Goal: Task Accomplishment & Management: Complete application form

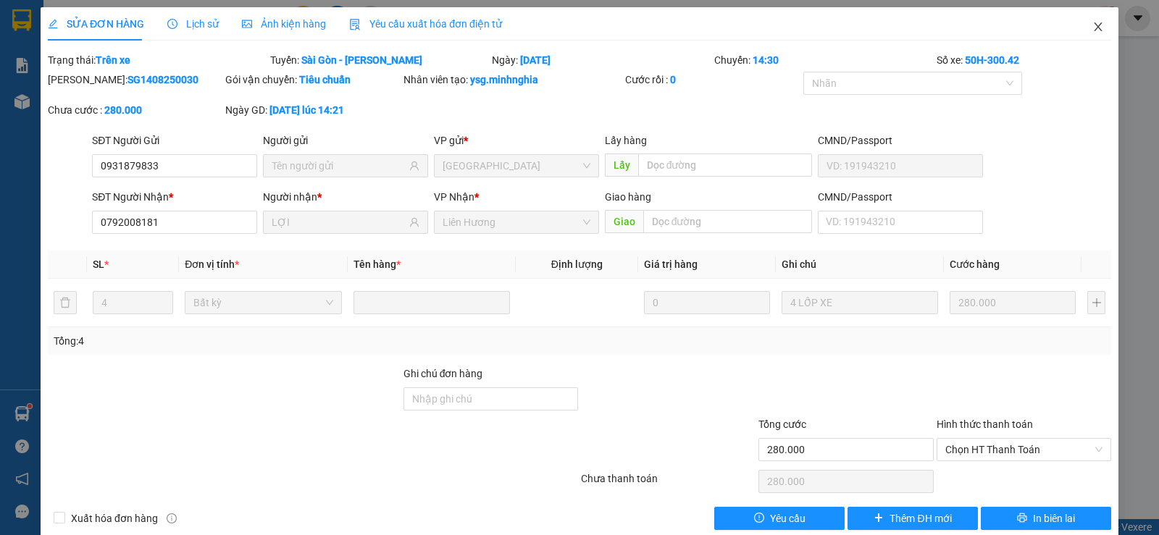
click at [1092, 28] on icon "close" at bounding box center [1098, 27] width 12 height 12
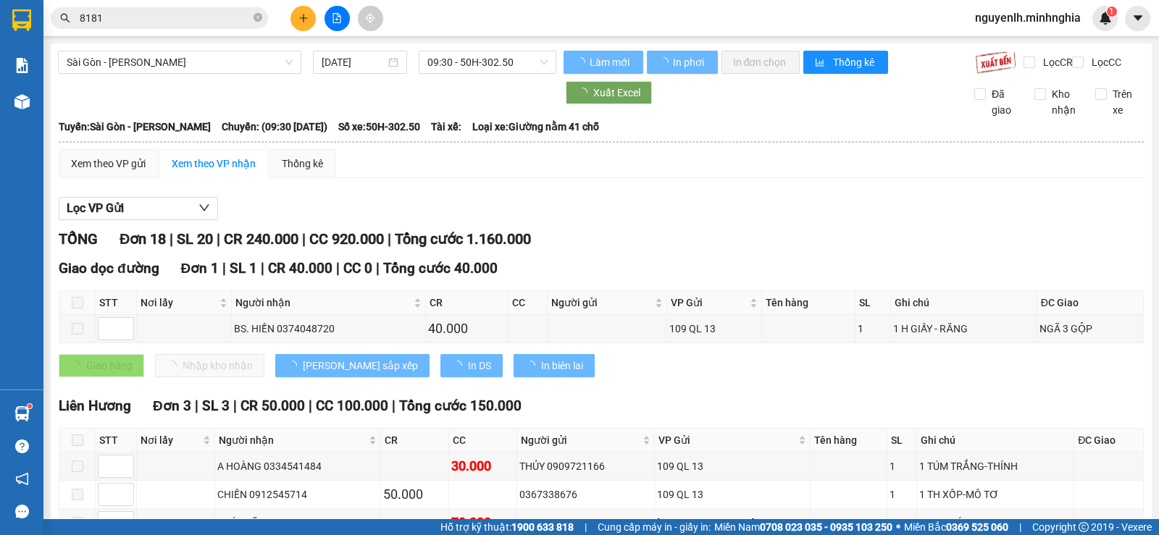
click at [156, 19] on input "8181" at bounding box center [165, 18] width 171 height 16
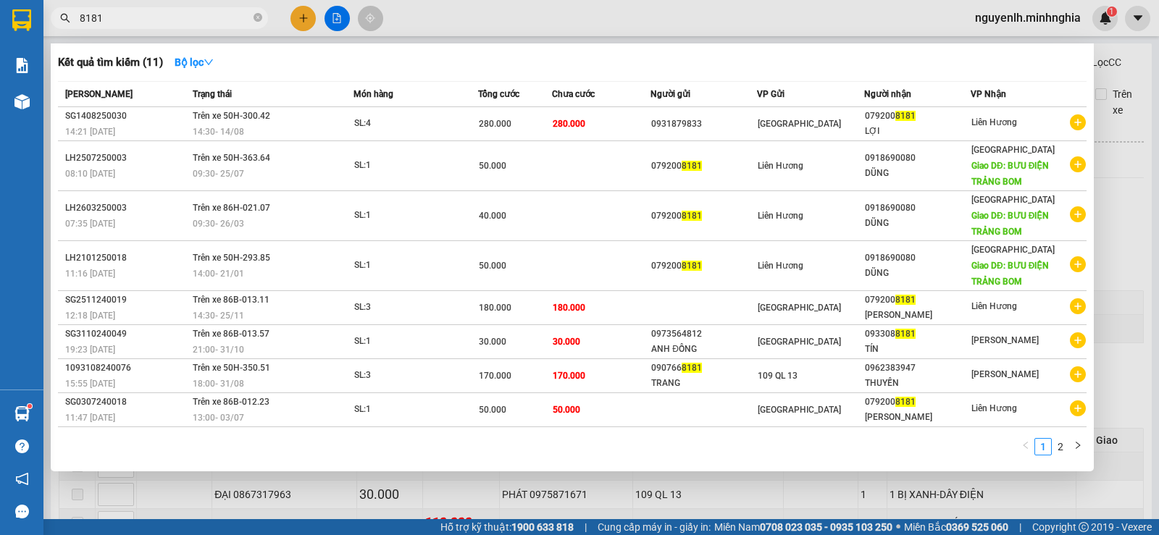
click at [154, 14] on input "8181" at bounding box center [165, 18] width 171 height 16
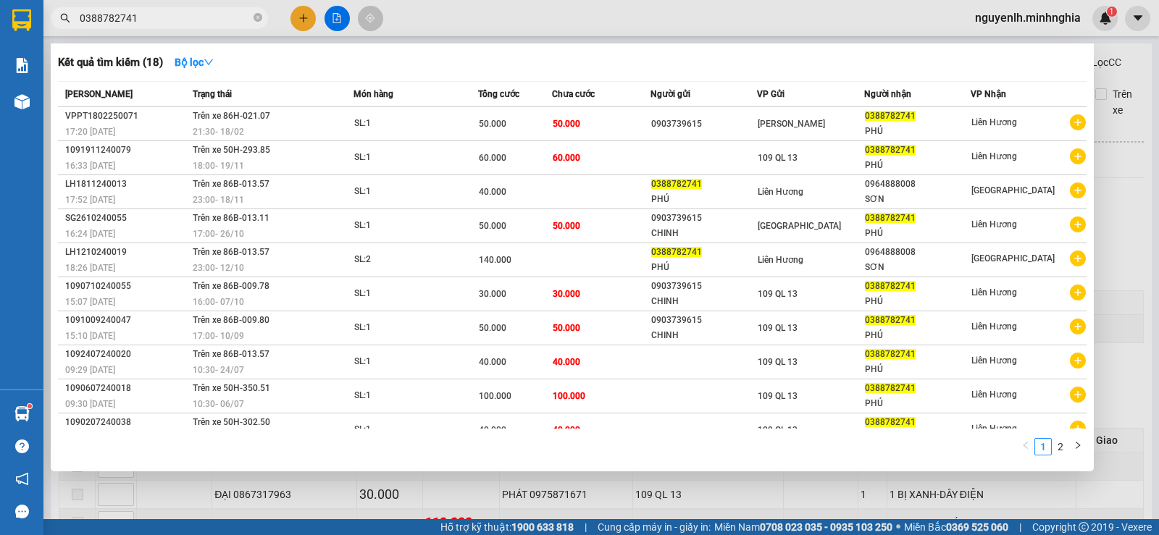
drag, startPoint x: 82, startPoint y: 17, endPoint x: 185, endPoint y: 15, distance: 102.9
click at [185, 15] on input "0388782741" at bounding box center [165, 18] width 171 height 16
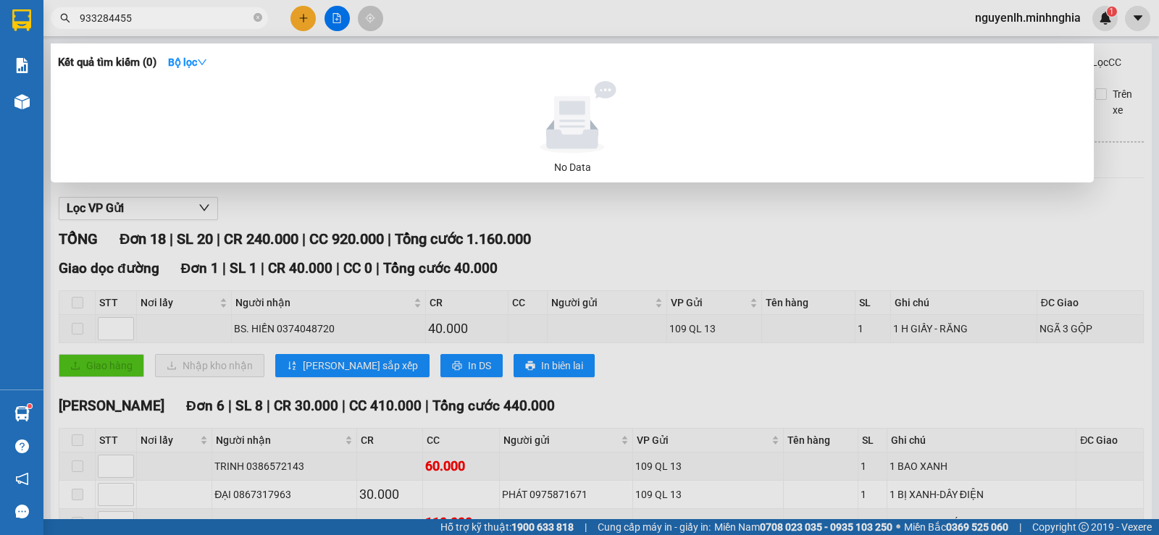
click at [83, 20] on input "933284455" at bounding box center [165, 18] width 171 height 16
click at [151, 13] on input "0933284455" at bounding box center [165, 18] width 171 height 16
drag, startPoint x: 84, startPoint y: 19, endPoint x: 293, endPoint y: 26, distance: 209.5
click at [283, 26] on div "Kết quả [PERSON_NAME] ( 0 ) Bộ lọc No Data 0933284455" at bounding box center [141, 18] width 283 height 25
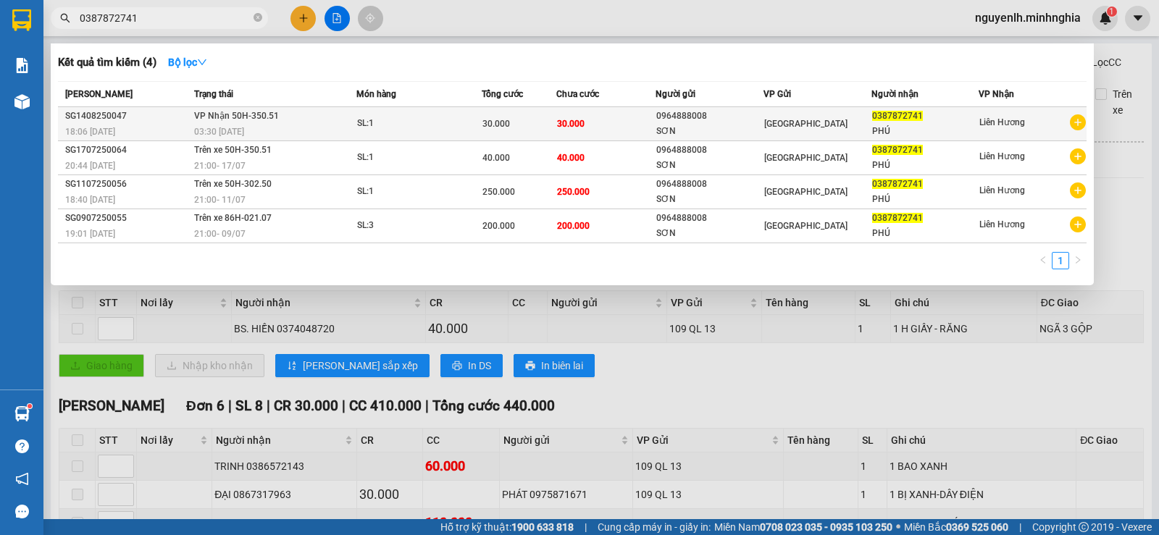
type input "0387872741"
click at [285, 129] on div "03:30 [DATE]" at bounding box center [275, 132] width 162 height 16
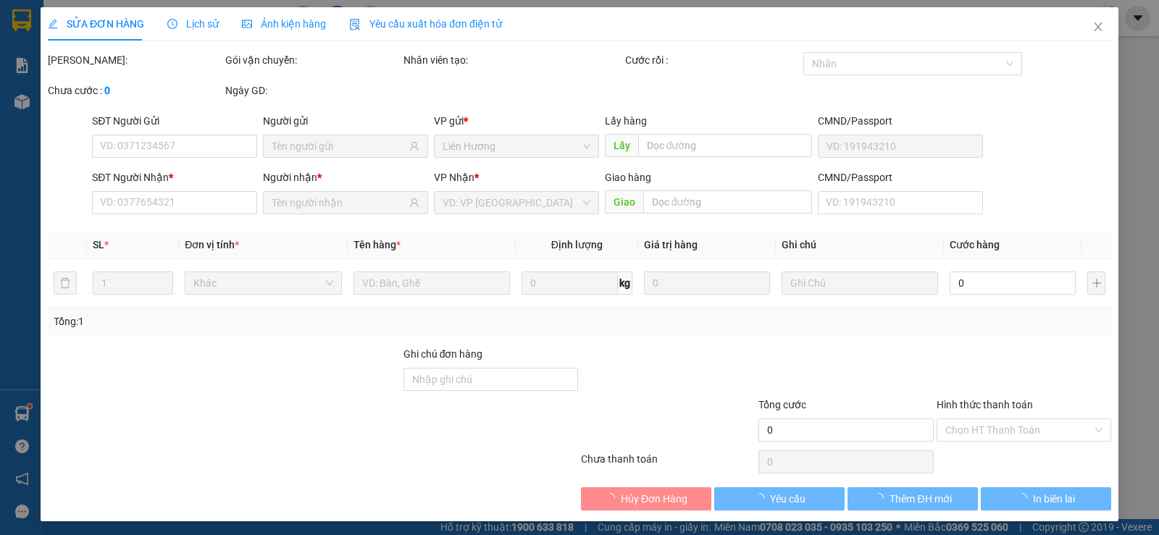
type input "0964888008"
type input "SƠN"
type input "0387872741"
type input "PHÚ"
type input "30.000"
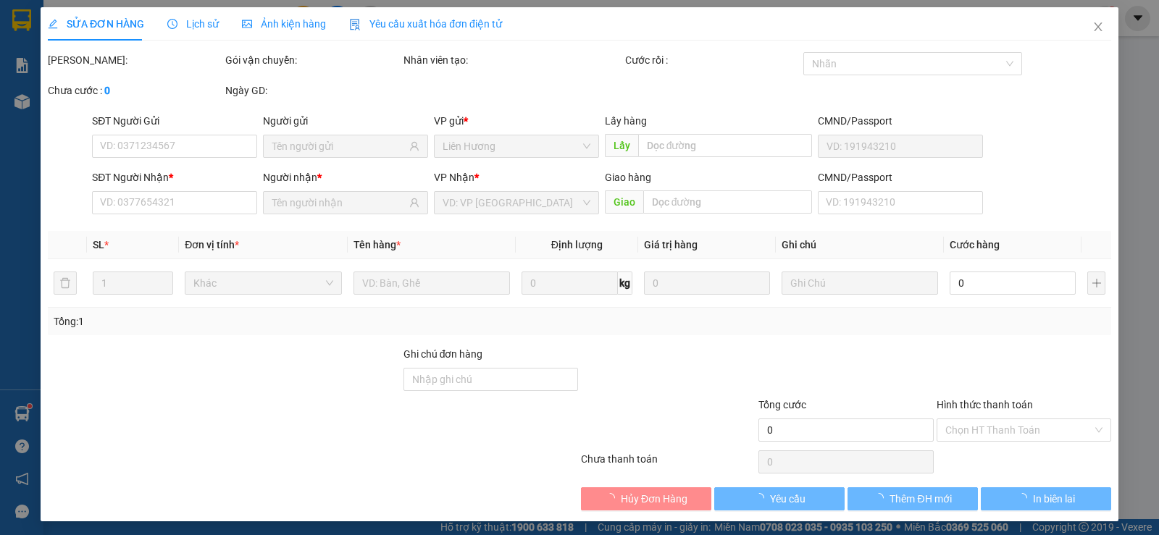
type input "30.000"
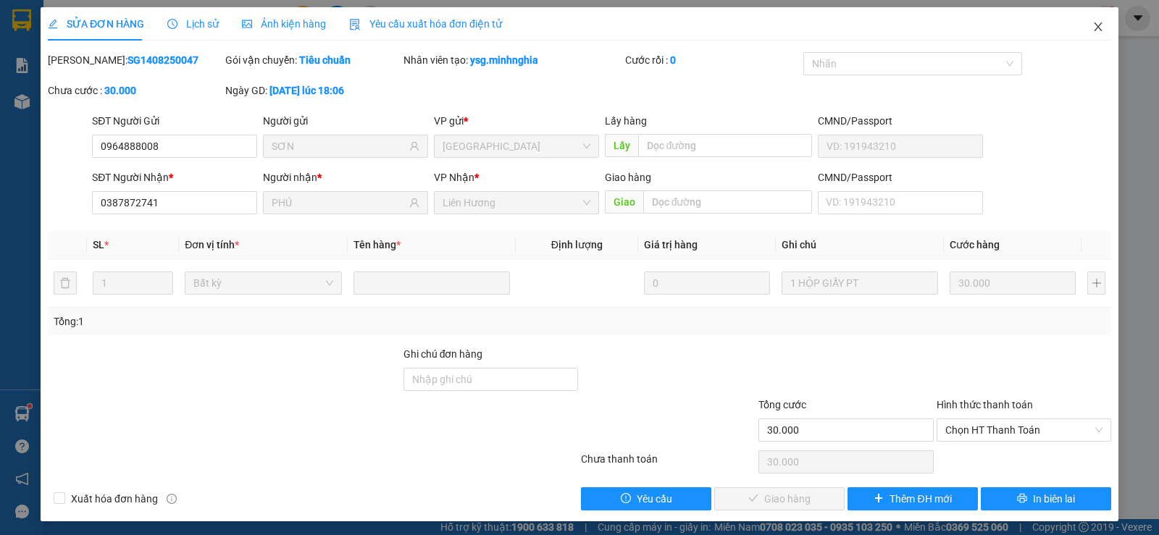
click at [1094, 27] on icon "close" at bounding box center [1098, 26] width 8 height 9
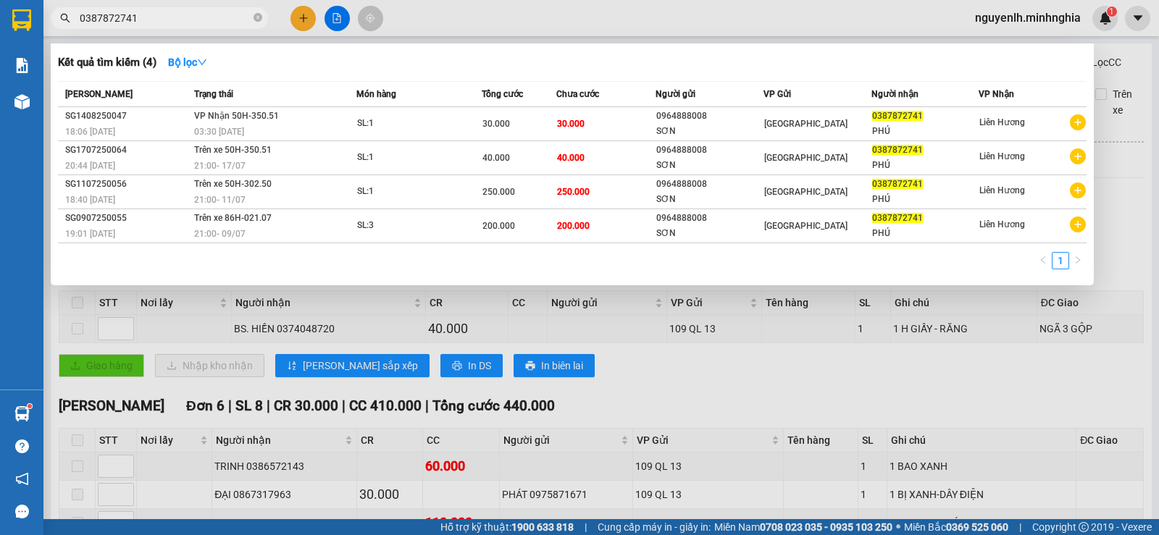
click at [160, 17] on input "0387872741" at bounding box center [165, 18] width 171 height 16
click at [340, 20] on div at bounding box center [579, 267] width 1159 height 535
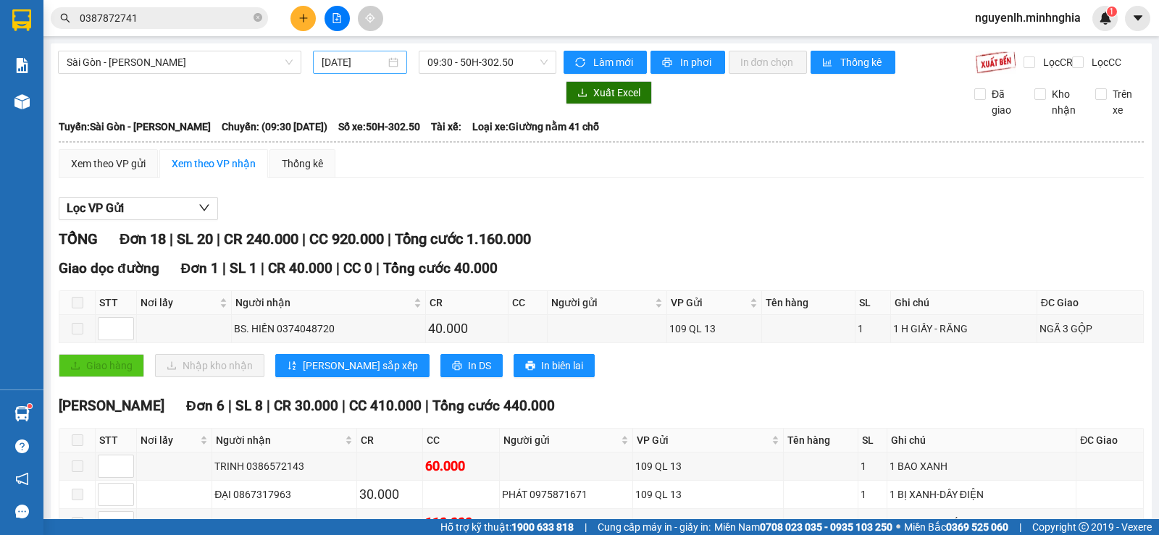
click at [353, 54] on div "[DATE]" at bounding box center [360, 62] width 95 height 23
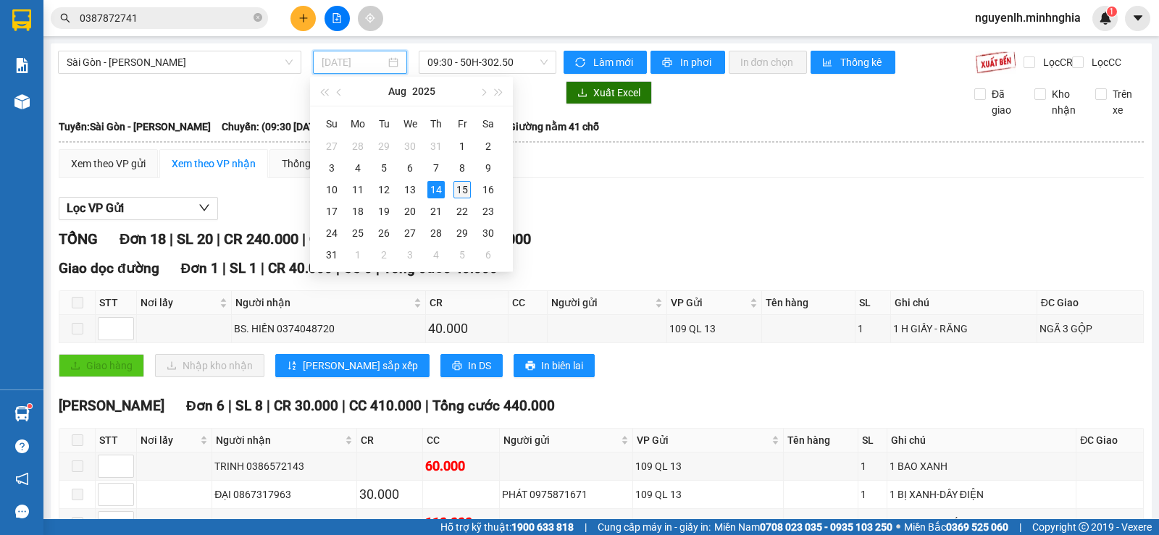
click at [462, 193] on div "15" at bounding box center [461, 189] width 17 height 17
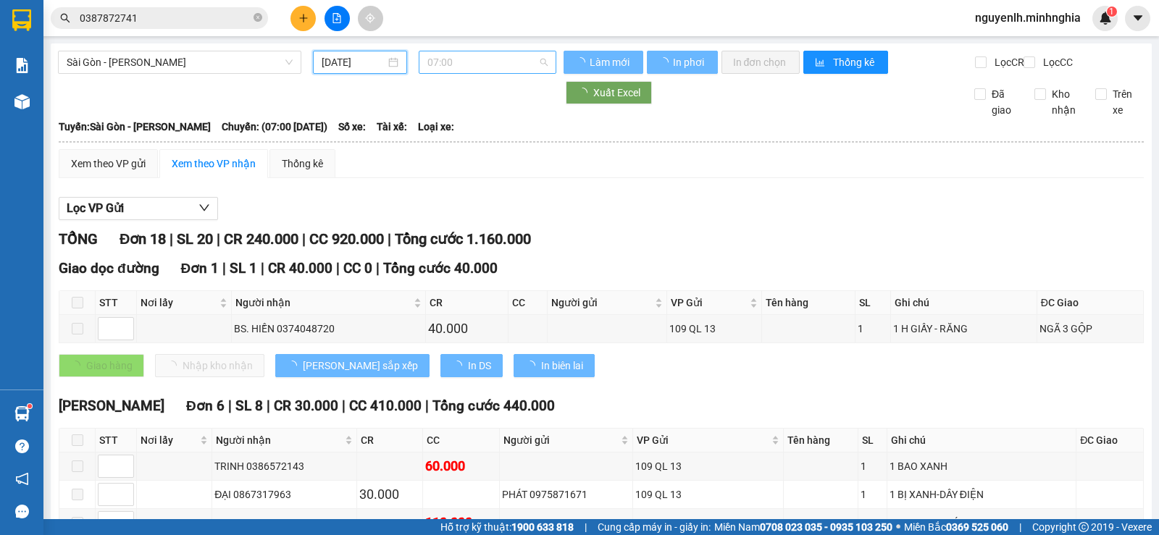
type input "[DATE]"
click at [472, 70] on span "07:00" at bounding box center [487, 62] width 120 height 22
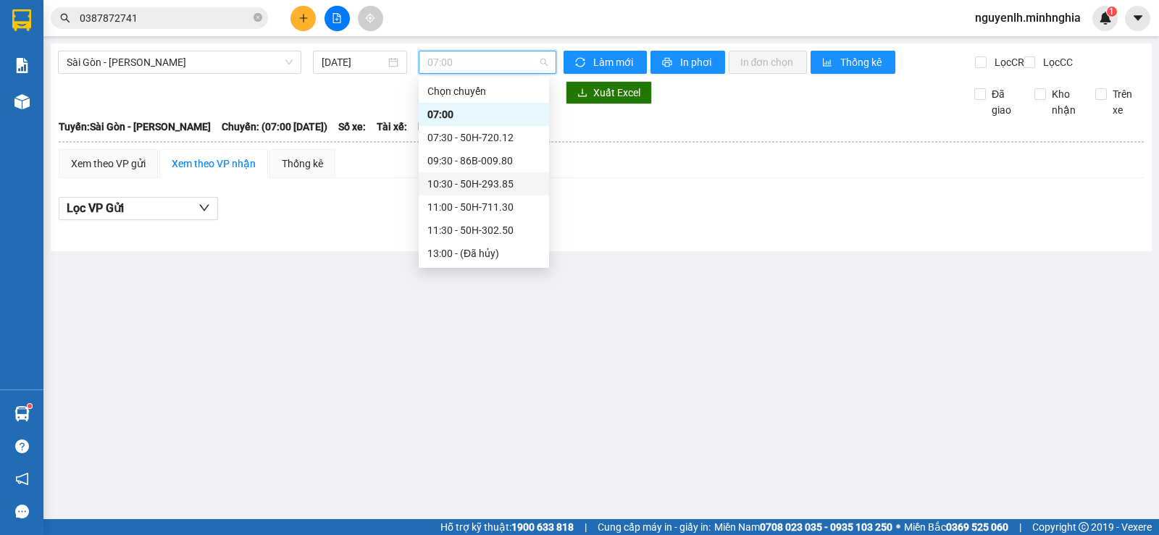
scroll to position [72, 0]
